Goal: Find contact information: Find contact information

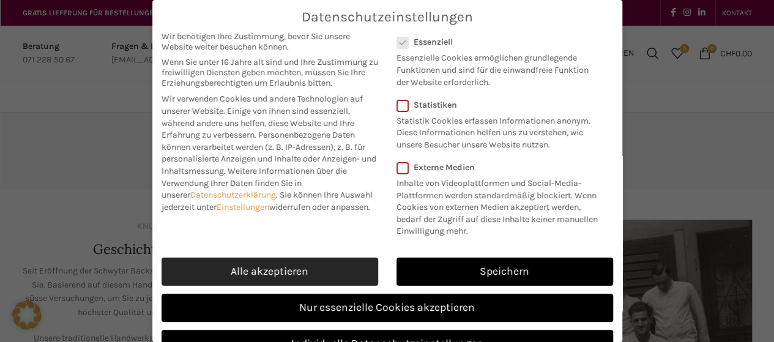
click at [265, 279] on link "Alle akzeptieren" at bounding box center [269, 272] width 217 height 28
checkbox input "true"
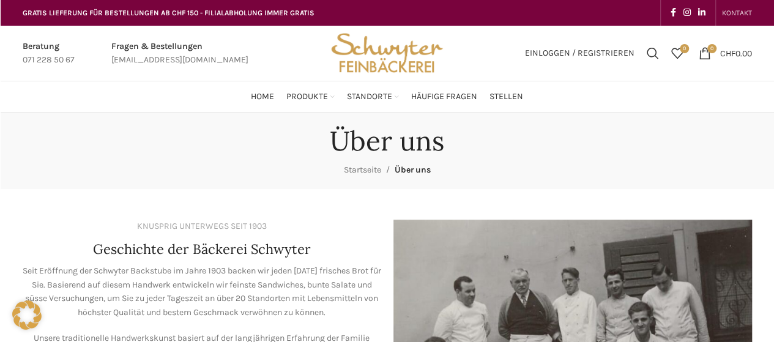
click at [743, 9] on span "KONTAKT" at bounding box center [737, 13] width 30 height 9
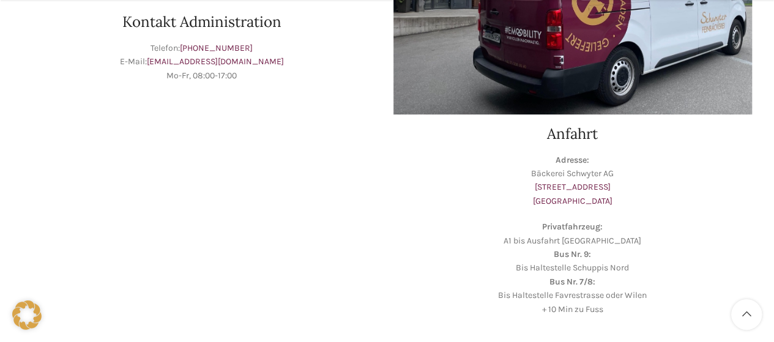
scroll to position [367, 0]
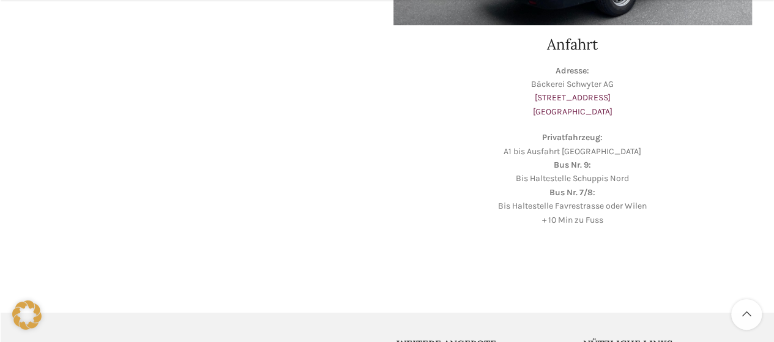
click at [603, 111] on p "Adresse: Bäckerei Schwyter AG [STREET_ADDRESS]" at bounding box center [572, 91] width 358 height 55
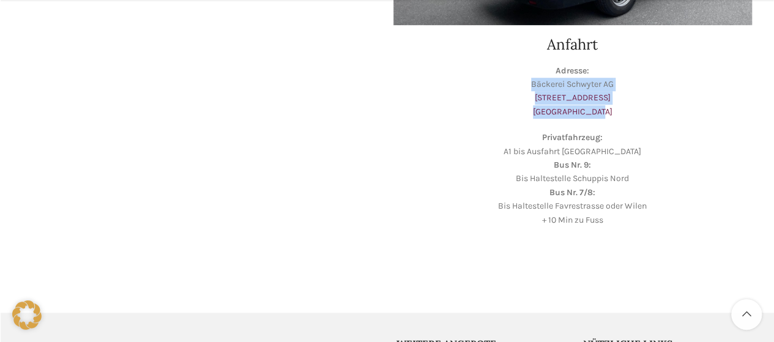
drag, startPoint x: 608, startPoint y: 117, endPoint x: 527, endPoint y: 89, distance: 86.3
click at [527, 89] on p "Adresse: Bäckerei Schwyter AG [STREET_ADDRESS]" at bounding box center [572, 91] width 358 height 55
copy p "Bäckerei Schwyter AG [STREET_ADDRESS]"
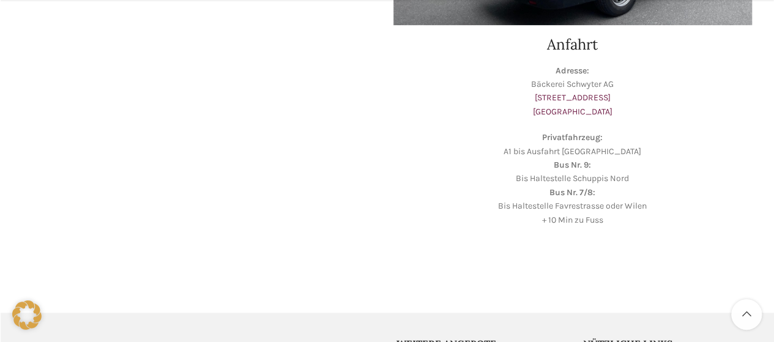
click at [538, 290] on div at bounding box center [387, 300] width 774 height 24
click at [269, 283] on main "Kontakt Ob zur Beratung für Ihren Anlass oder bei Fragen und Rückmeldungen zu P…" at bounding box center [386, 17] width 747 height 543
